Goal: Find specific page/section: Find specific page/section

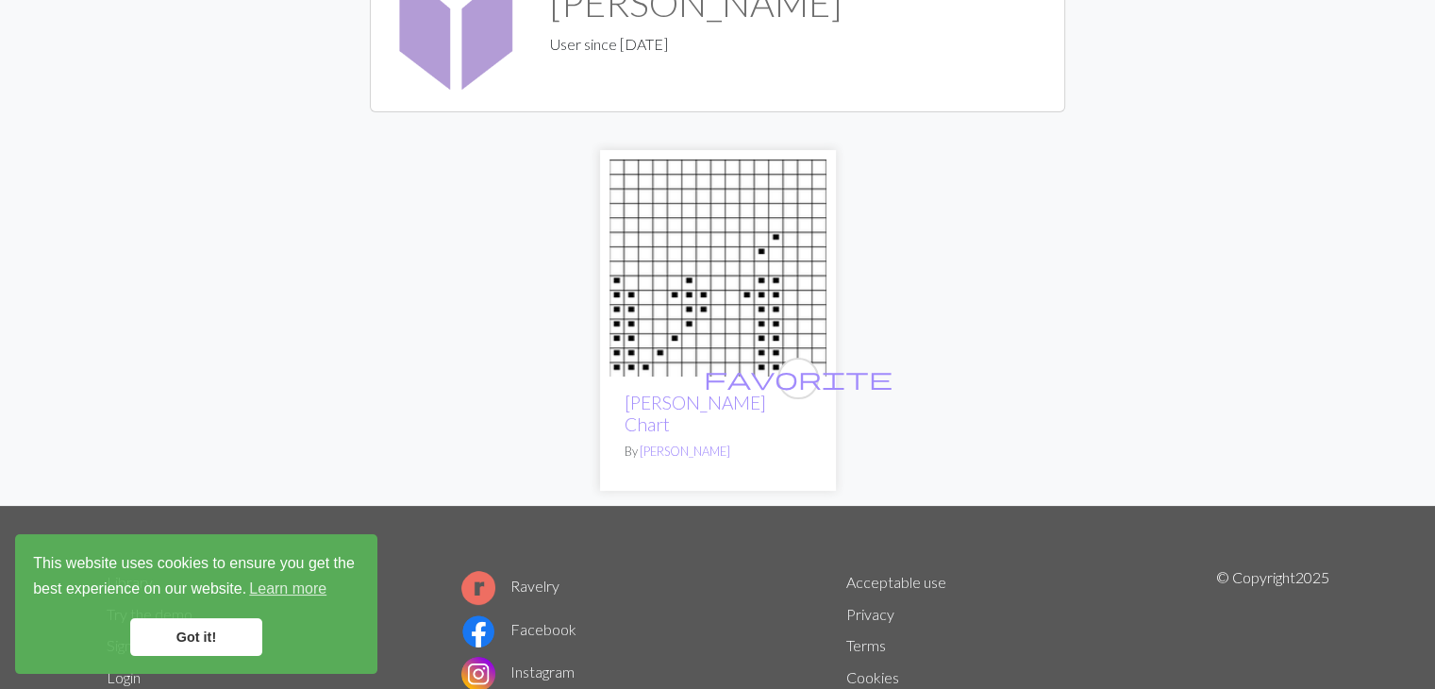
scroll to position [283, 0]
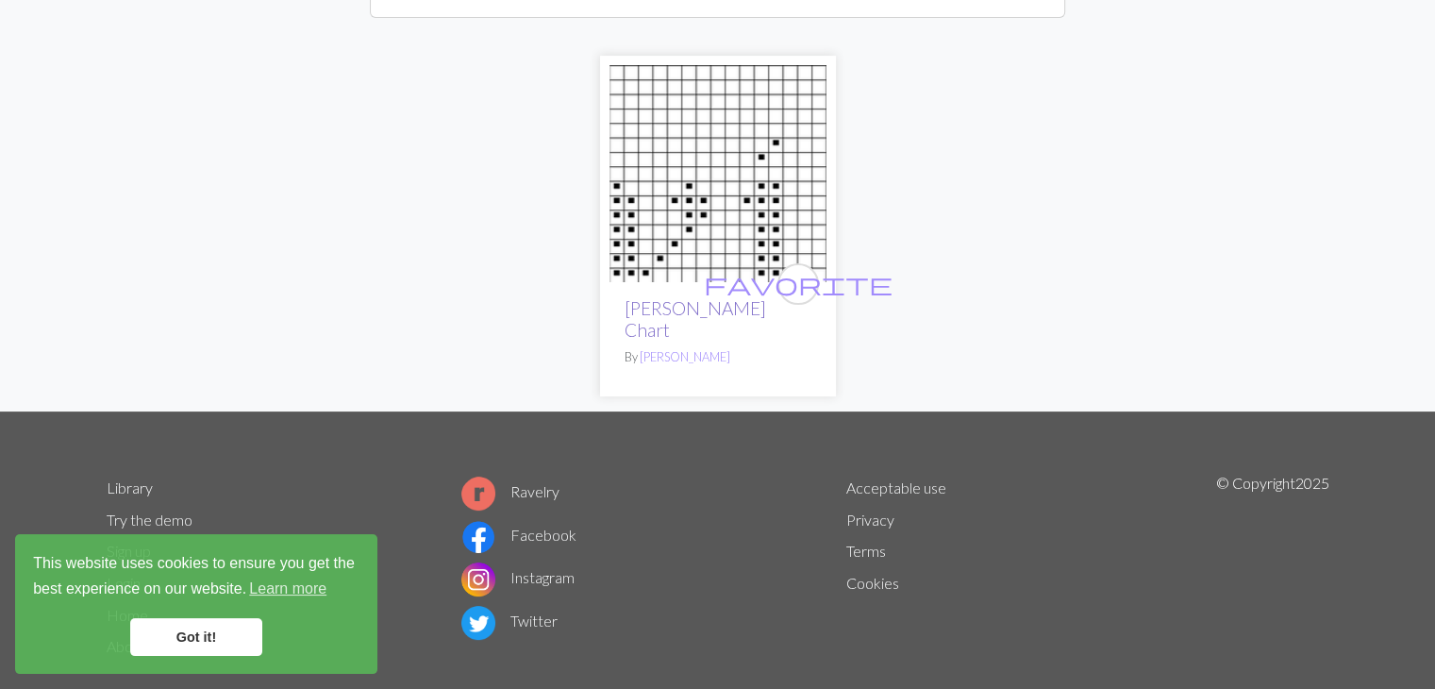
click at [740, 310] on link "[PERSON_NAME] Chart" at bounding box center [694, 318] width 141 height 43
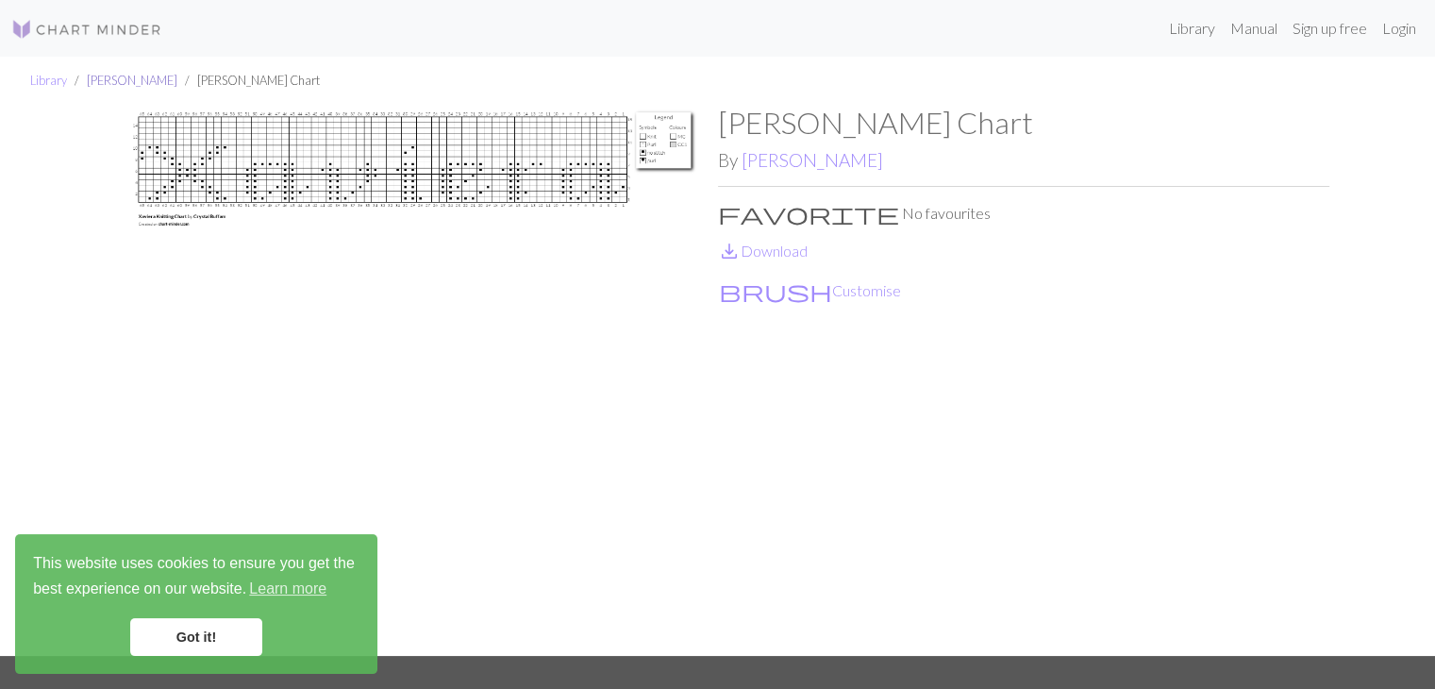
click at [125, 80] on link "[PERSON_NAME]" at bounding box center [132, 80] width 91 height 15
